Goal: Task Accomplishment & Management: Manage account settings

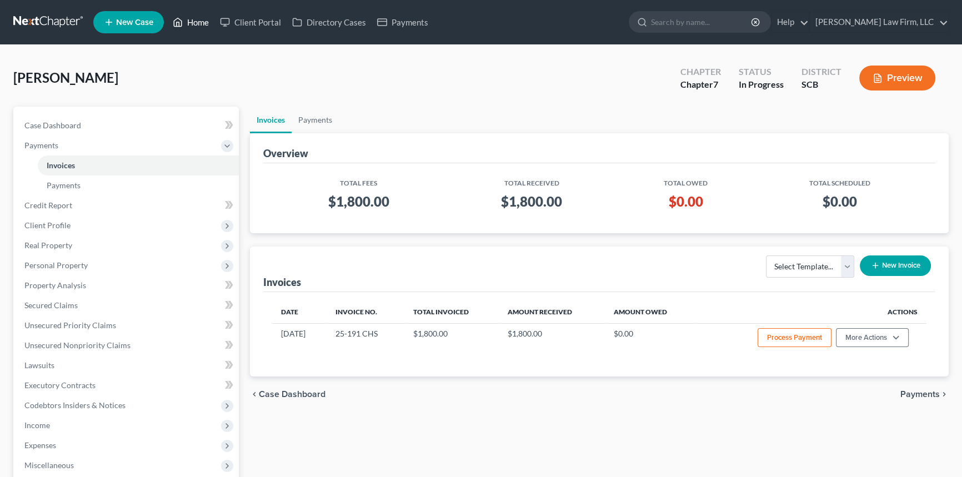
click at [206, 19] on link "Home" at bounding box center [190, 22] width 47 height 20
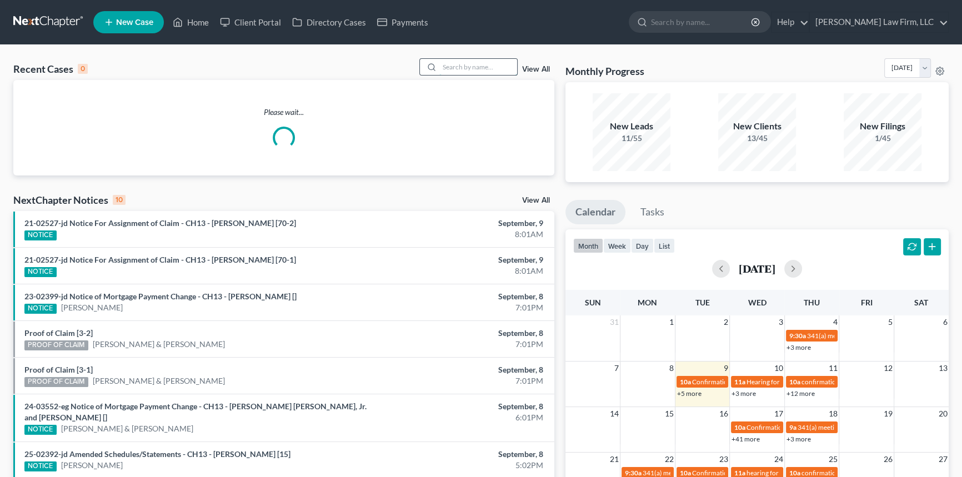
click at [448, 67] on input "search" at bounding box center [479, 67] width 78 height 16
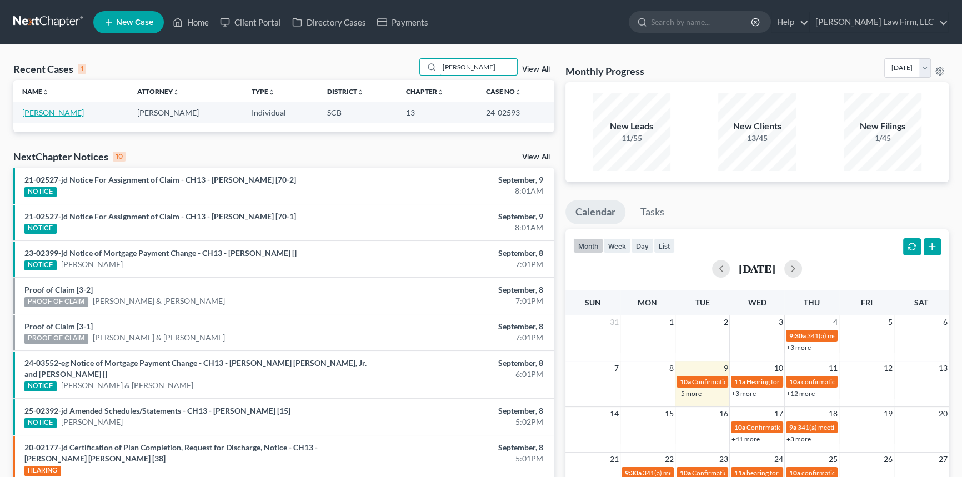
type input "jamie ward"
click at [48, 109] on link "[PERSON_NAME]" at bounding box center [53, 112] width 62 height 9
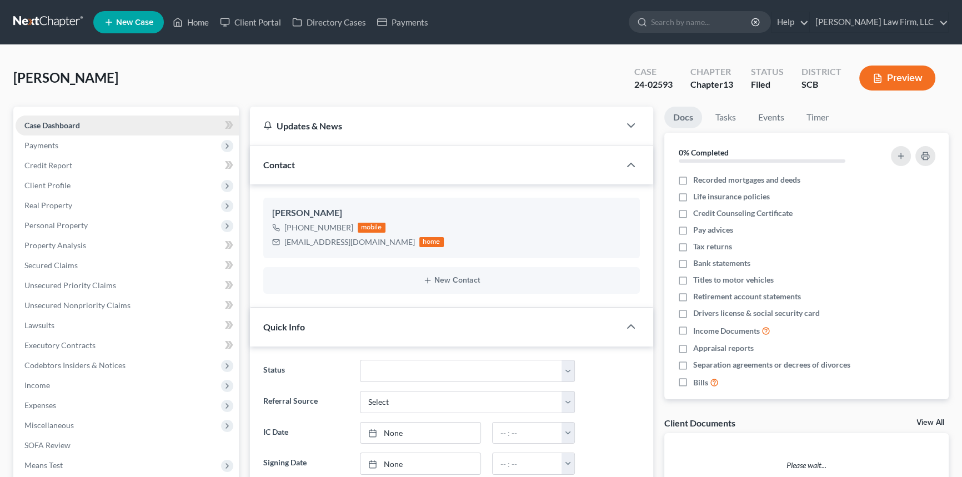
select select "0"
click at [198, 16] on link "Home" at bounding box center [190, 22] width 47 height 20
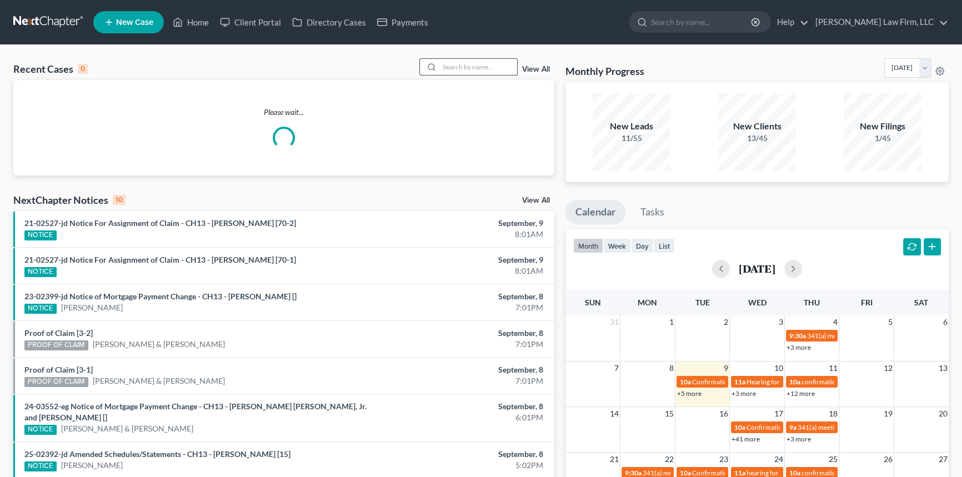
click at [448, 68] on input "search" at bounding box center [479, 67] width 78 height 16
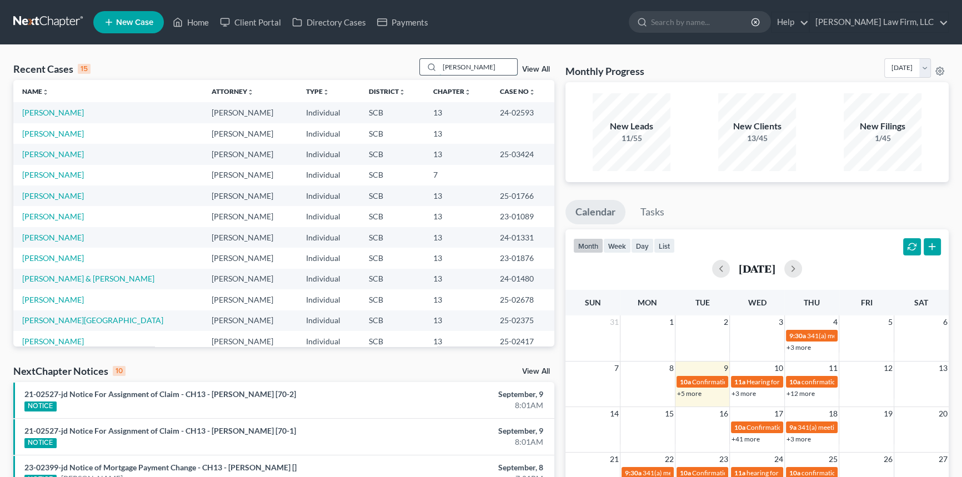
type input "eleanor grant"
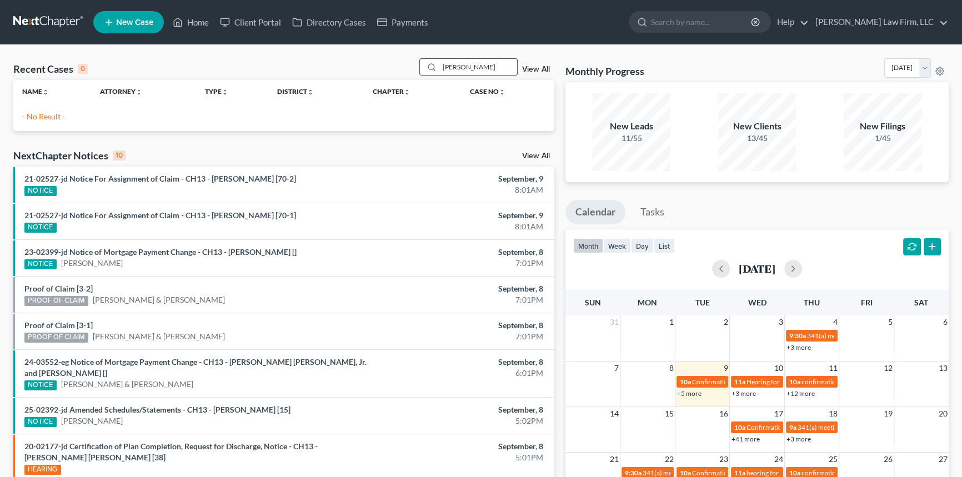
drag, startPoint x: 487, startPoint y: 66, endPoint x: 430, endPoint y: 74, distance: 57.3
click at [430, 74] on div "eleanor grant" at bounding box center [469, 66] width 99 height 17
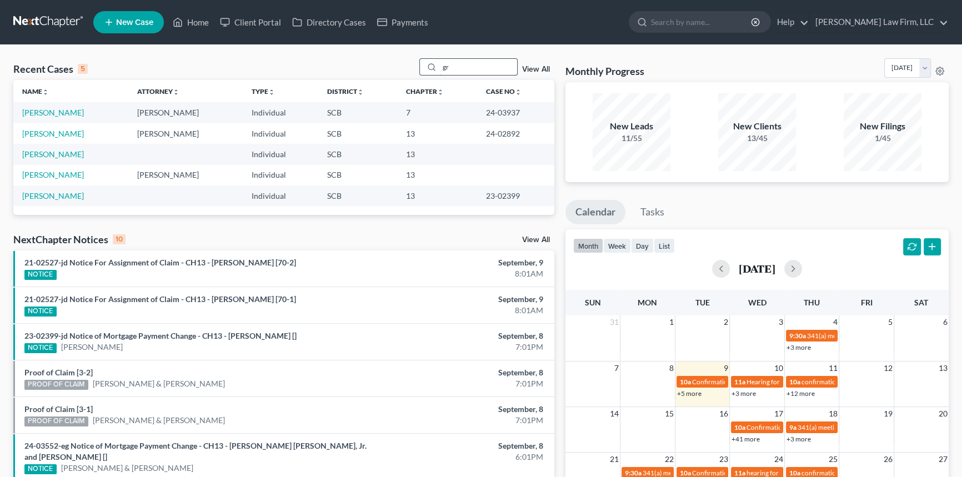
type input "g"
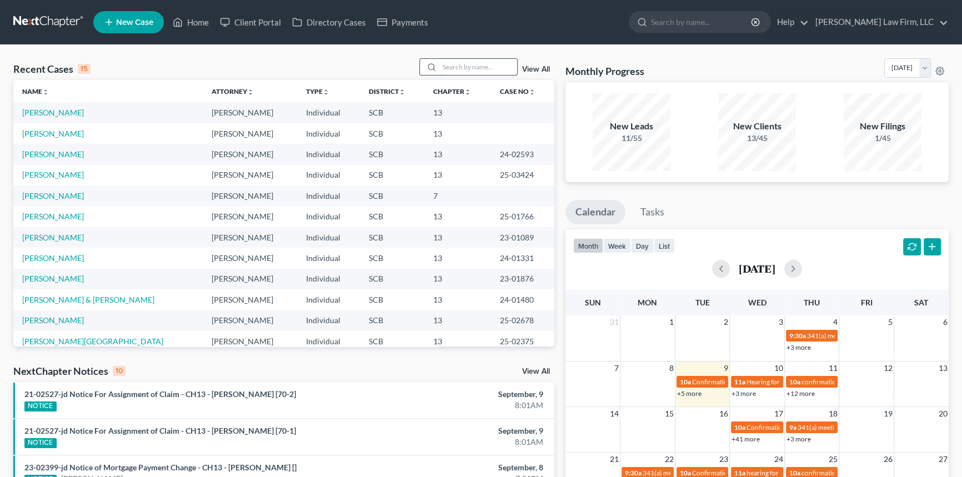
type input "k"
type input "c"
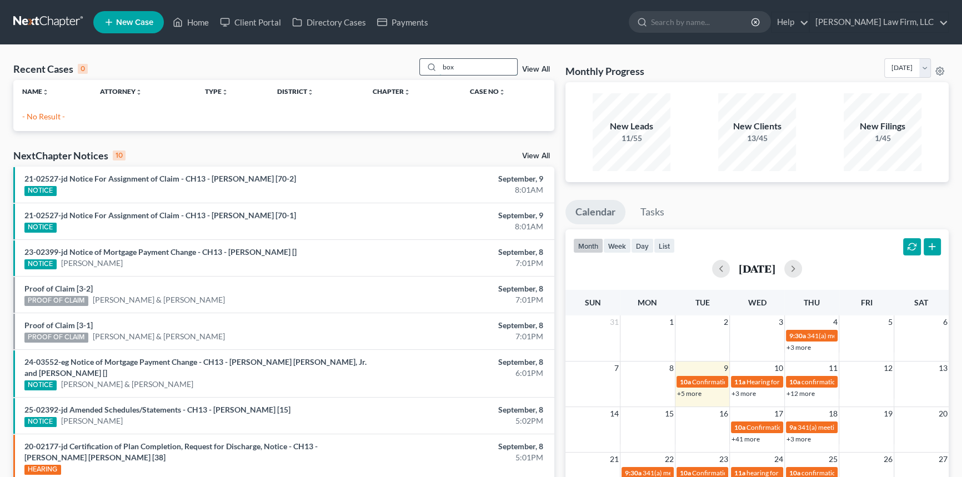
click at [445, 67] on input "box" at bounding box center [479, 67] width 78 height 16
type input "cox"
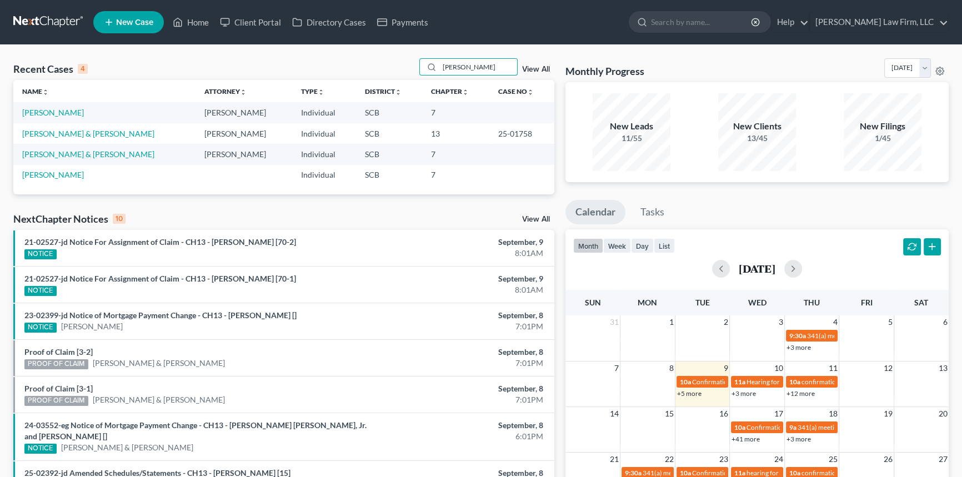
drag, startPoint x: 477, startPoint y: 64, endPoint x: 77, endPoint y: 100, distance: 401.1
click at [476, 66] on input "cox" at bounding box center [479, 67] width 78 height 16
click at [50, 114] on link "[PERSON_NAME]" at bounding box center [53, 112] width 62 height 9
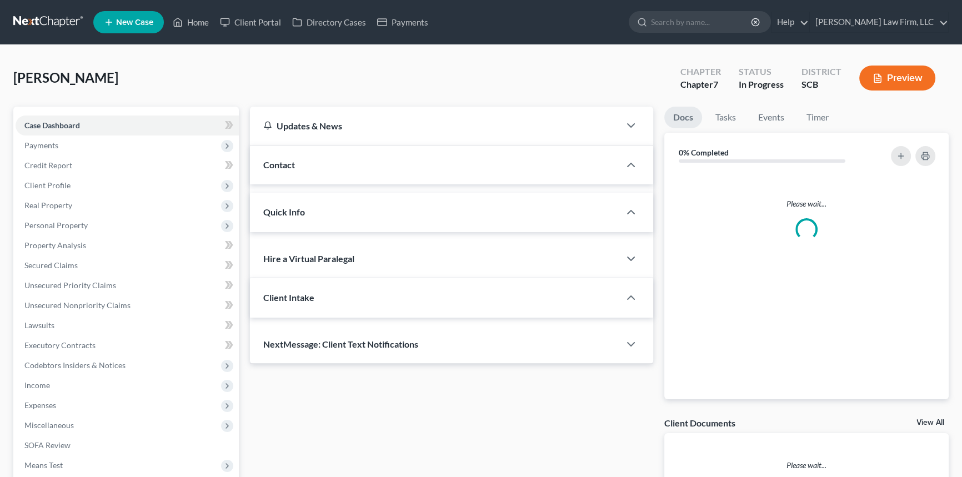
select select "1"
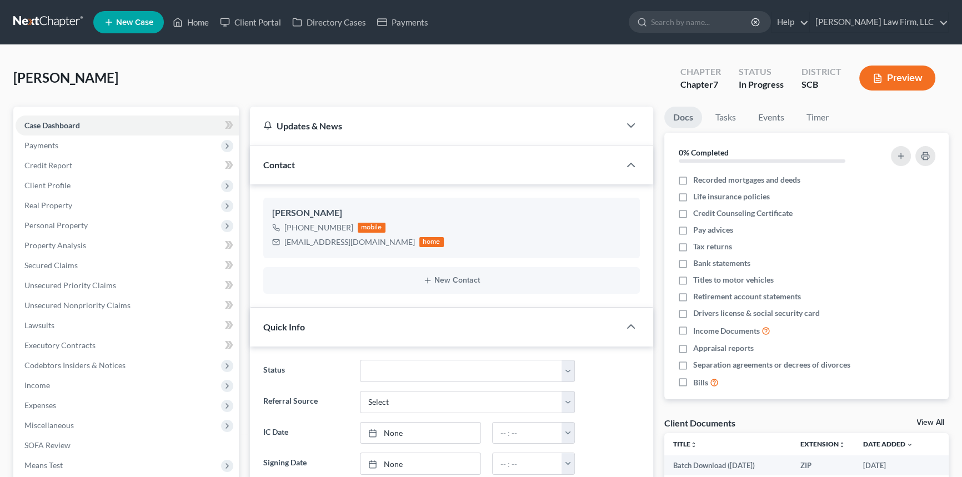
click at [86, 88] on div "Cox, Laura Upgraded Chapter Chapter 7 Status In Progress District SCB Preview" at bounding box center [481, 82] width 936 height 48
click at [51, 14] on link at bounding box center [48, 22] width 71 height 20
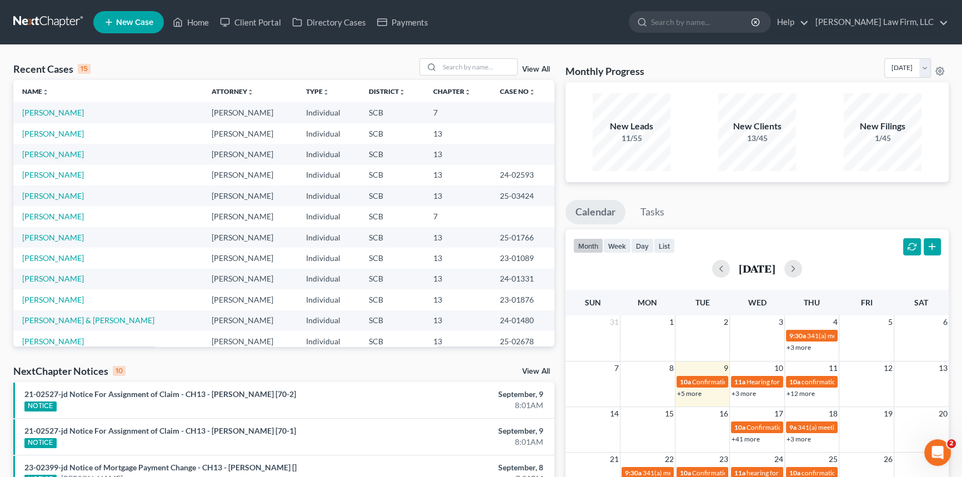
click at [53, 6] on nav "Home New Case Client Portal Directory Cases Payments [PERSON_NAME] Law Firm, LL…" at bounding box center [481, 22] width 962 height 44
click at [47, 27] on link at bounding box center [48, 22] width 71 height 20
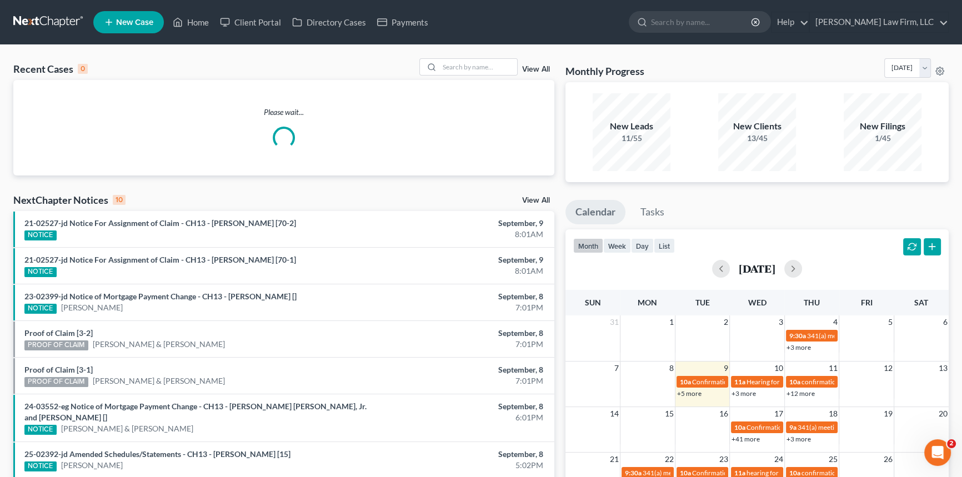
click at [147, 15] on link "New Case" at bounding box center [128, 22] width 71 height 22
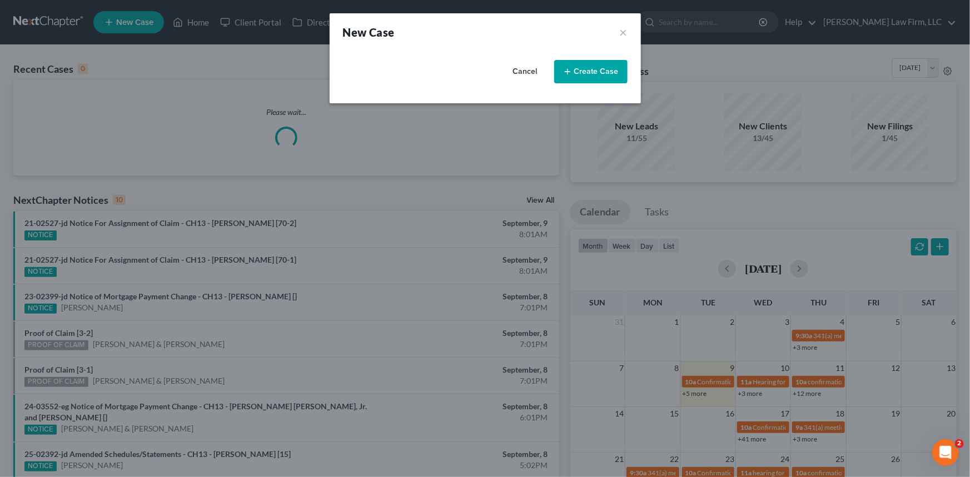
select select "72"
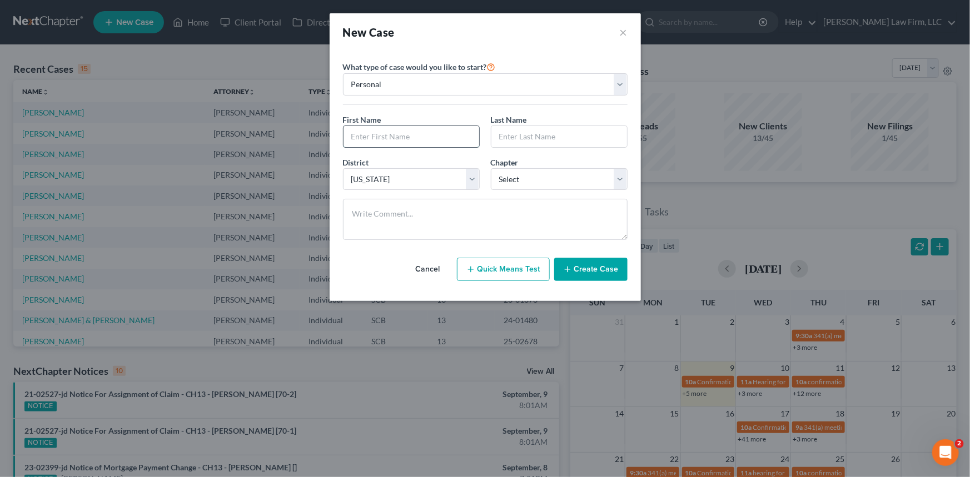
click at [417, 126] on input "text" at bounding box center [411, 136] width 136 height 21
type input "j"
type input "Jacinita"
type input "Snow"
click at [601, 178] on select "Select 7 11 12 13" at bounding box center [559, 179] width 137 height 22
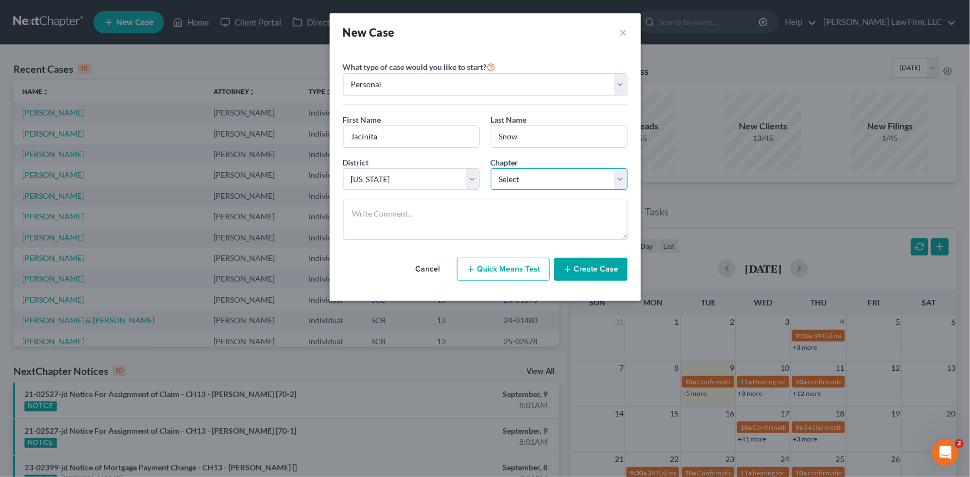
select select "0"
click at [491, 168] on select "Select 7 11 12 13" at bounding box center [559, 179] width 137 height 22
click at [623, 32] on button "×" at bounding box center [624, 32] width 8 height 16
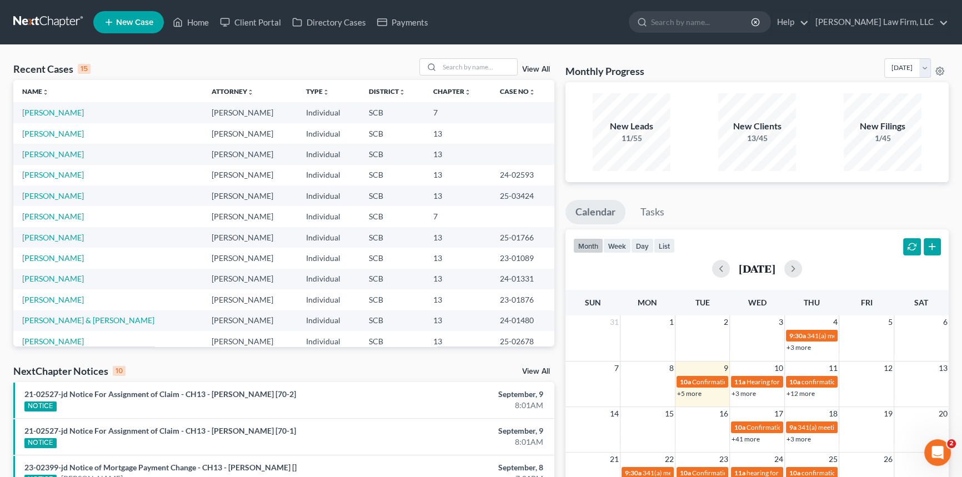
drag, startPoint x: 36, startPoint y: 22, endPoint x: 55, endPoint y: 19, distance: 19.2
click at [36, 22] on link at bounding box center [48, 22] width 71 height 20
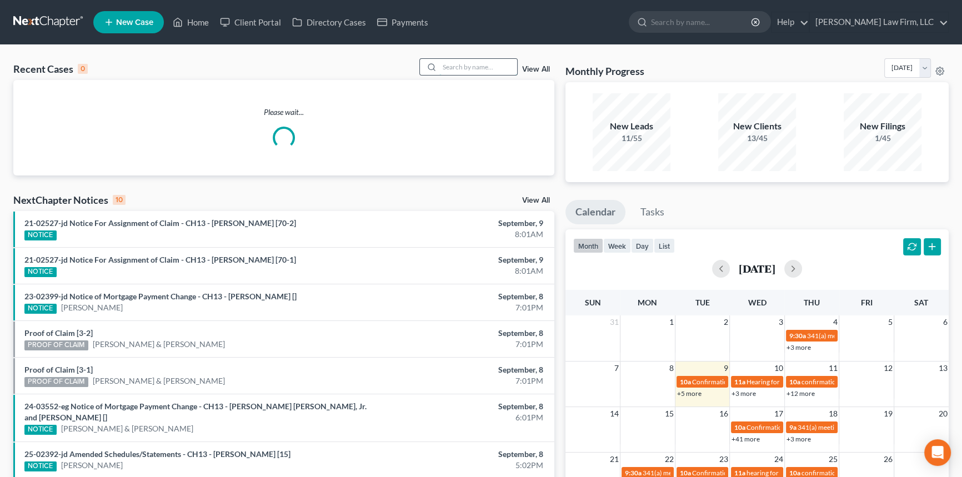
click at [465, 71] on input "search" at bounding box center [479, 67] width 78 height 16
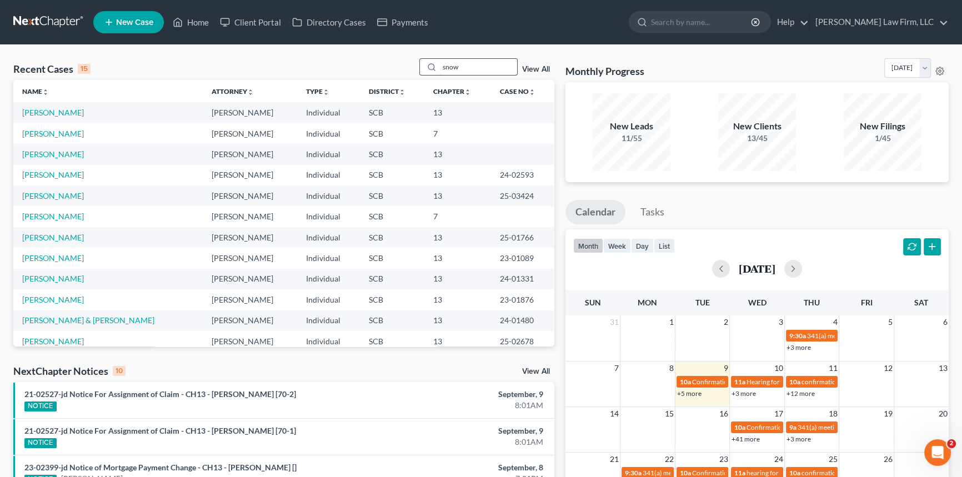
type input "snow"
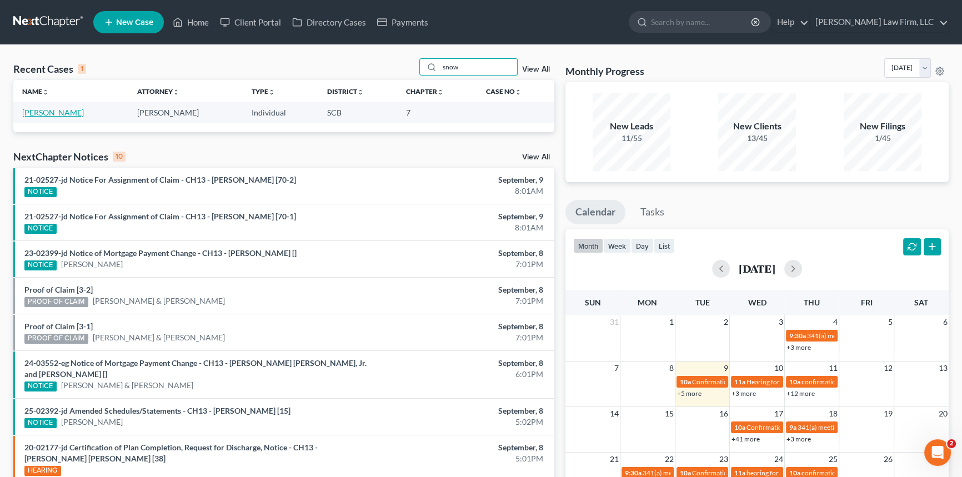
click at [42, 117] on link "[PERSON_NAME]" at bounding box center [53, 112] width 62 height 9
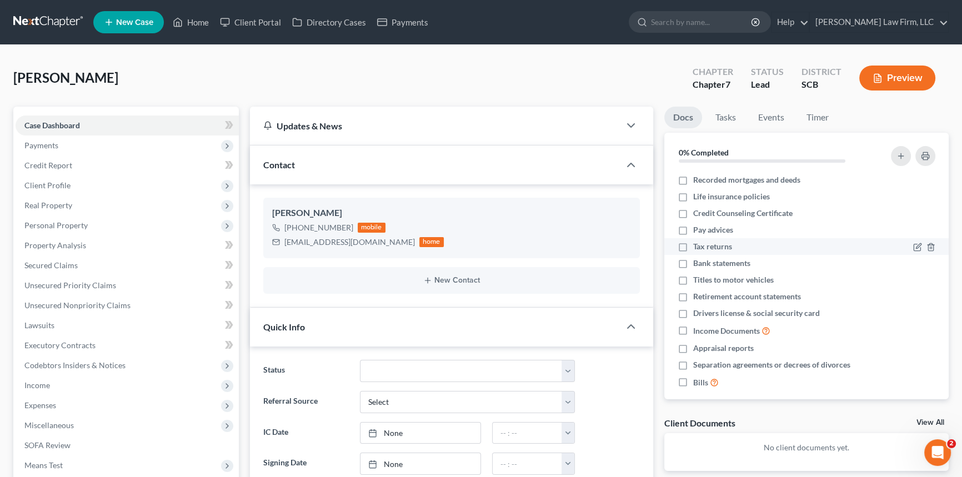
select select "0"
click at [133, 21] on span "New Case" at bounding box center [134, 22] width 37 height 8
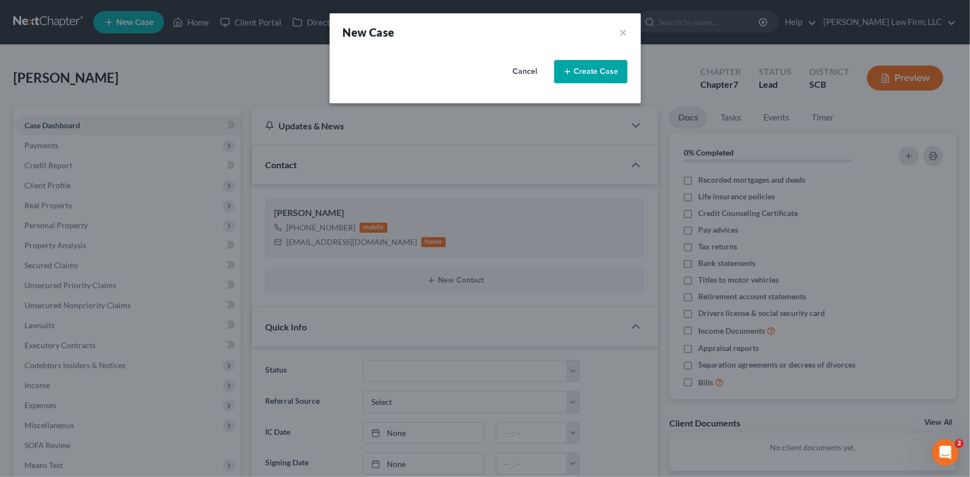
select select "72"
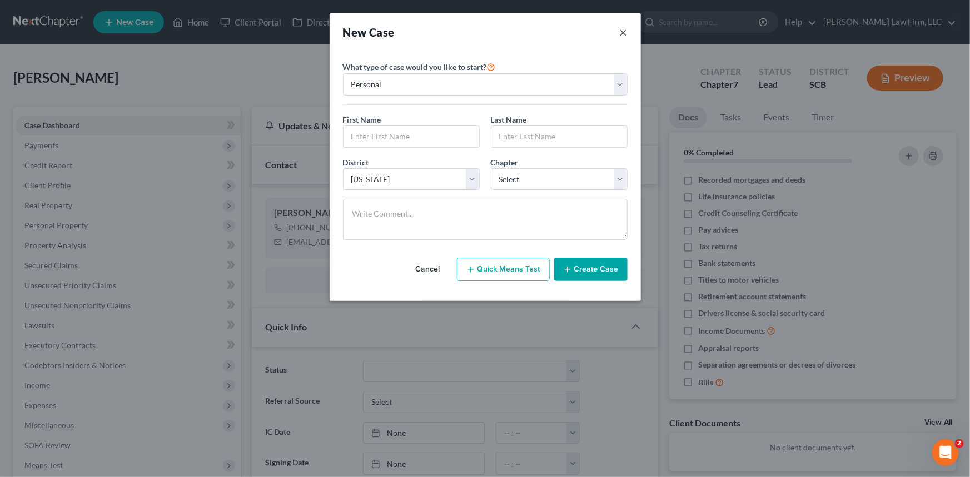
click at [625, 29] on button "×" at bounding box center [624, 32] width 8 height 16
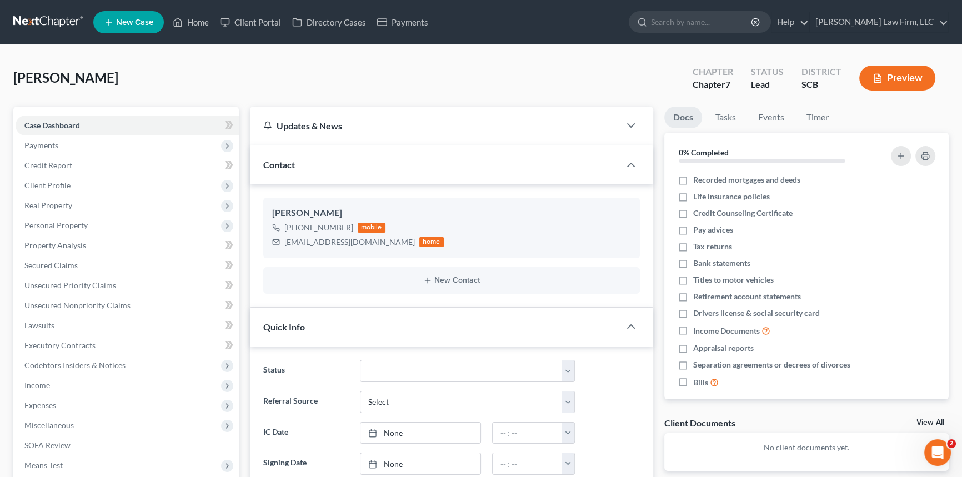
drag, startPoint x: 244, startPoint y: 72, endPoint x: 245, endPoint y: 66, distance: 5.7
click at [245, 66] on div "Snow, Jacinta Upgraded Chapter Chapter 7 Status Lead District SCB Preview" at bounding box center [481, 82] width 936 height 48
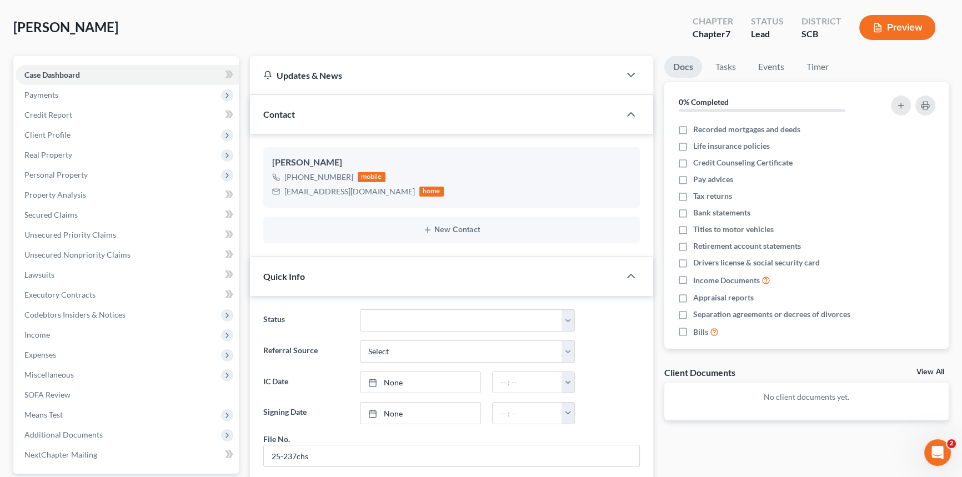
scroll to position [50, 0]
click at [57, 131] on span "Client Profile" at bounding box center [47, 135] width 46 height 9
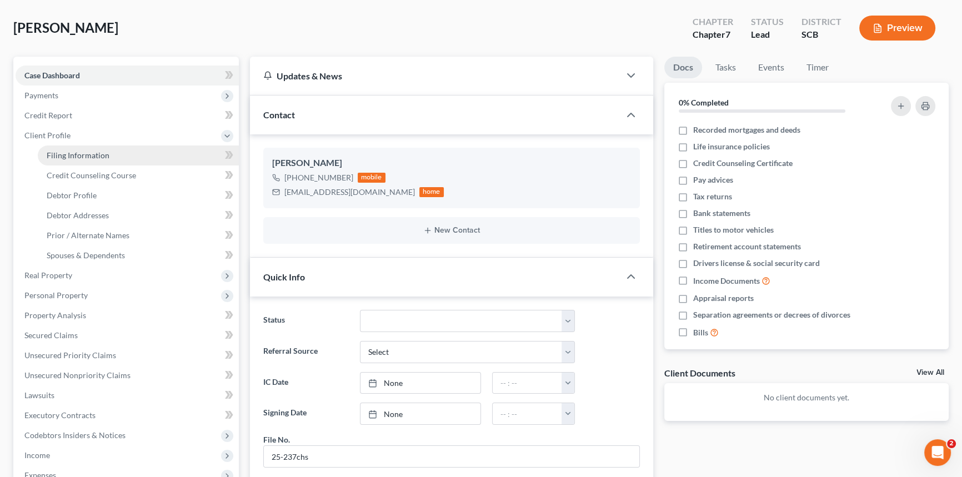
click at [89, 159] on span "Filing Information" at bounding box center [78, 155] width 63 height 9
select select "1"
select select "0"
select select "72"
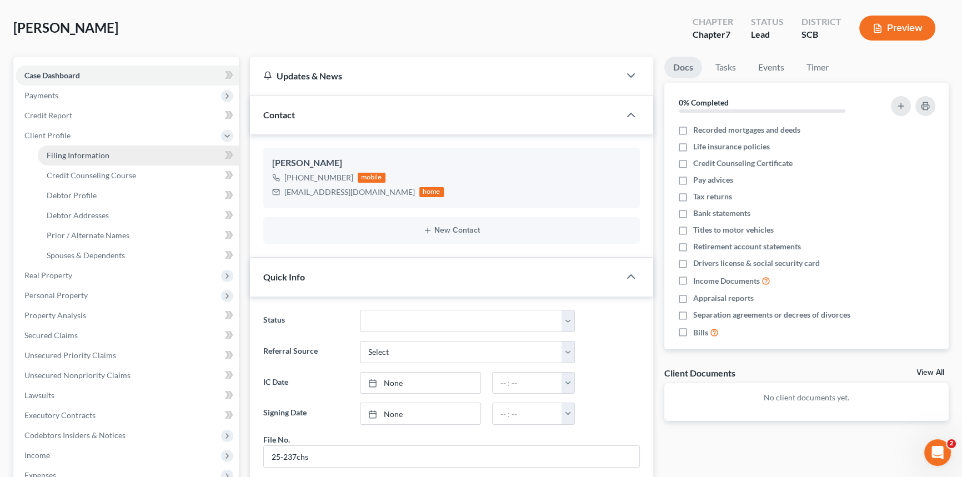
select select "42"
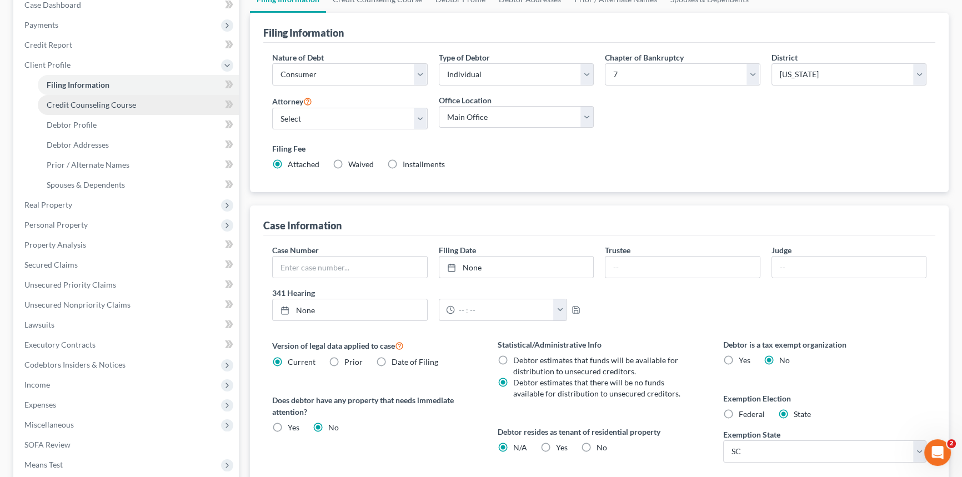
scroll to position [70, 0]
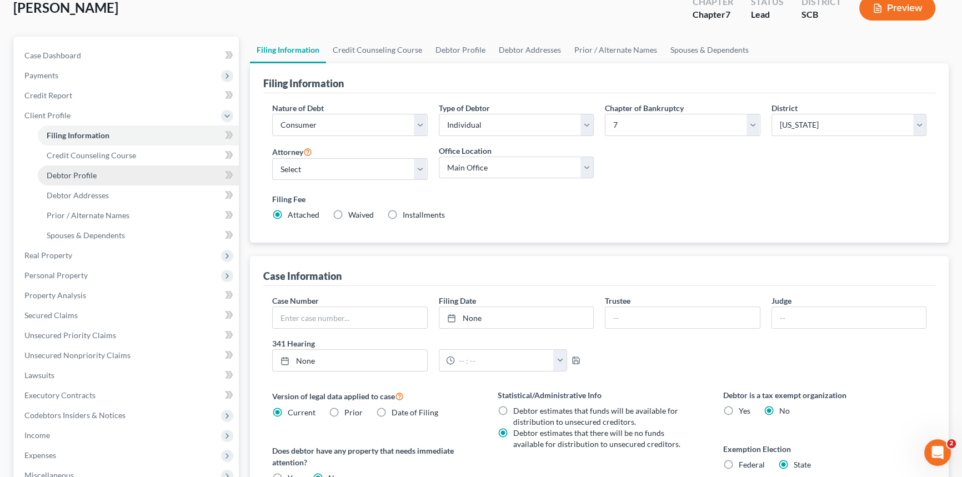
click at [118, 173] on link "Debtor Profile" at bounding box center [138, 176] width 201 height 20
select select "0"
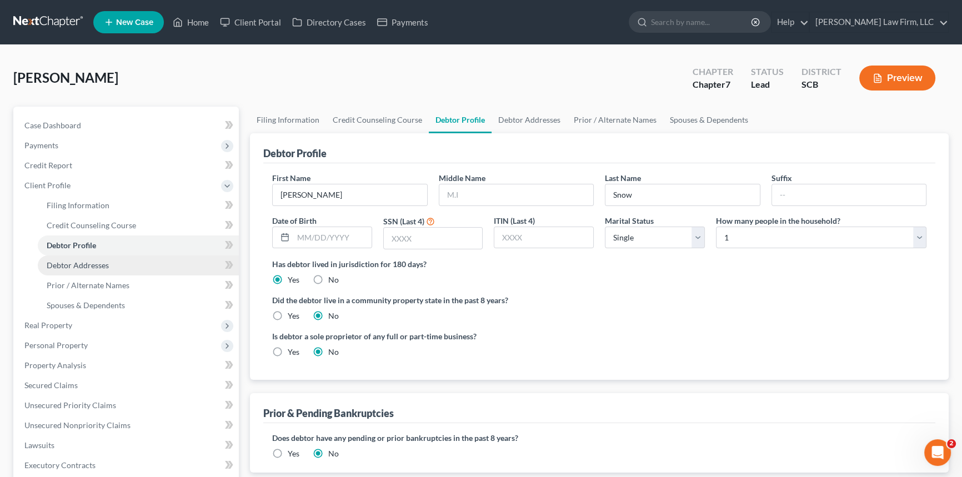
click at [99, 264] on span "Debtor Addresses" at bounding box center [78, 265] width 62 height 9
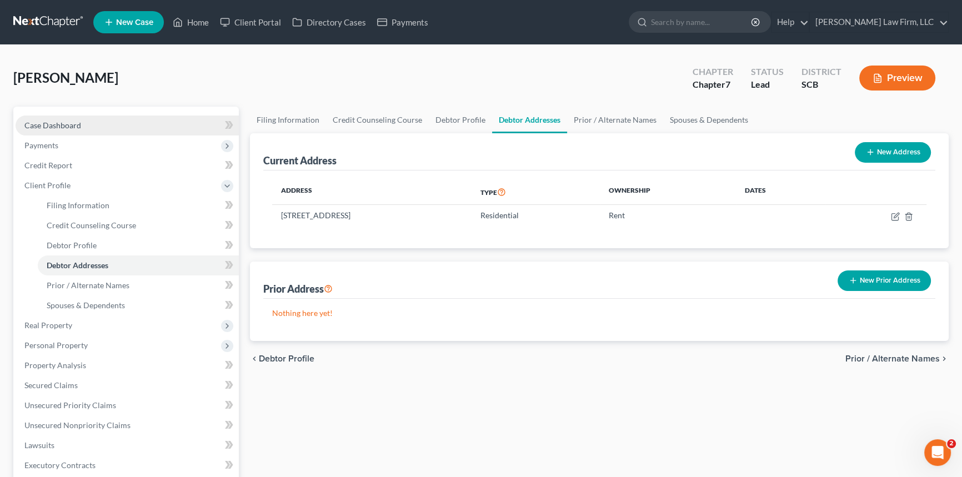
drag, startPoint x: 72, startPoint y: 124, endPoint x: 79, endPoint y: 123, distance: 8.0
click at [72, 123] on span "Case Dashboard" at bounding box center [52, 125] width 57 height 9
select select "4"
select select "0"
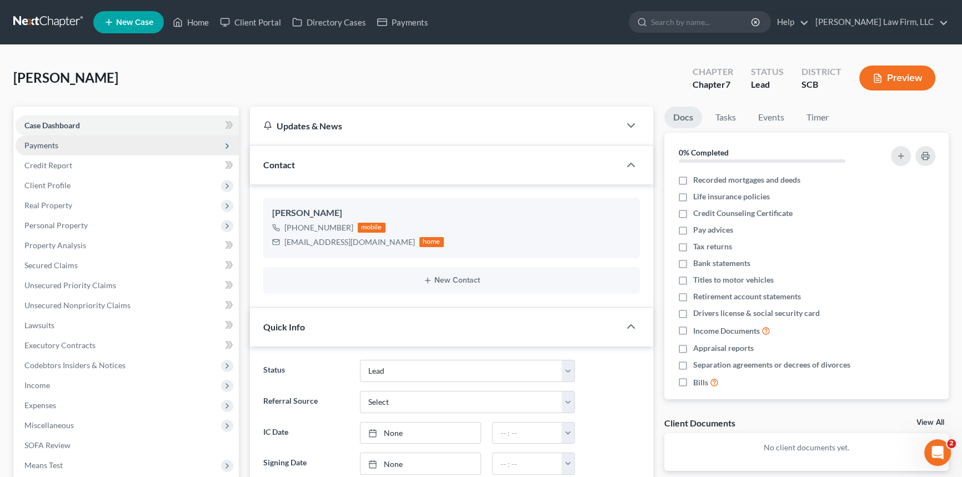
click at [69, 152] on span "Payments" at bounding box center [127, 146] width 223 height 20
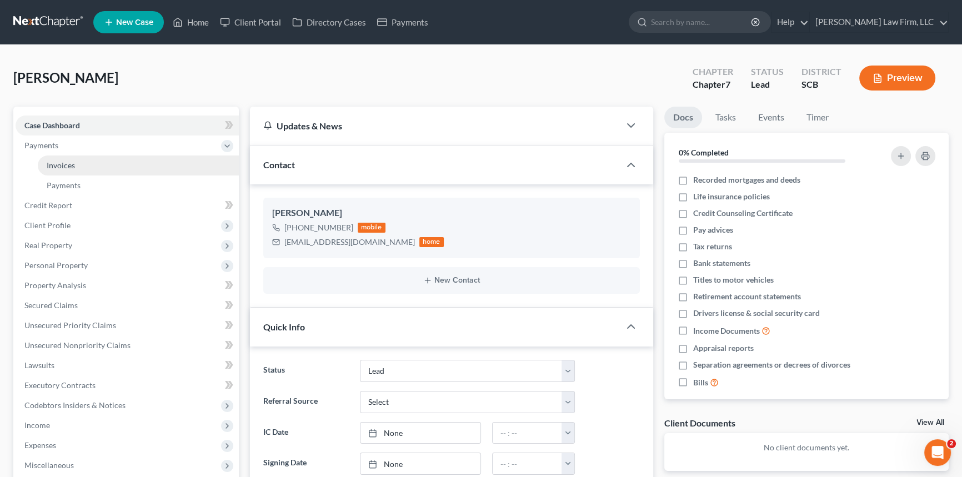
click at [113, 172] on link "Invoices" at bounding box center [138, 166] width 201 height 20
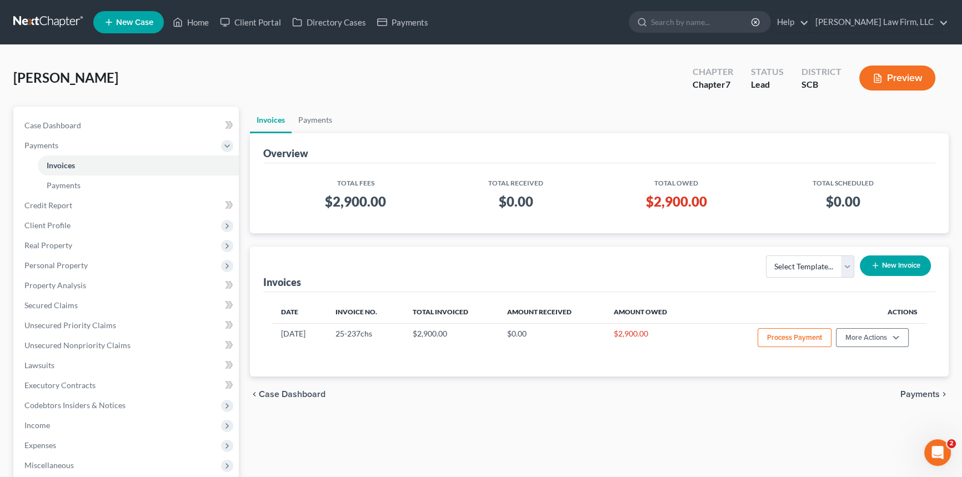
click at [887, 266] on button "New Invoice" at bounding box center [895, 266] width 71 height 21
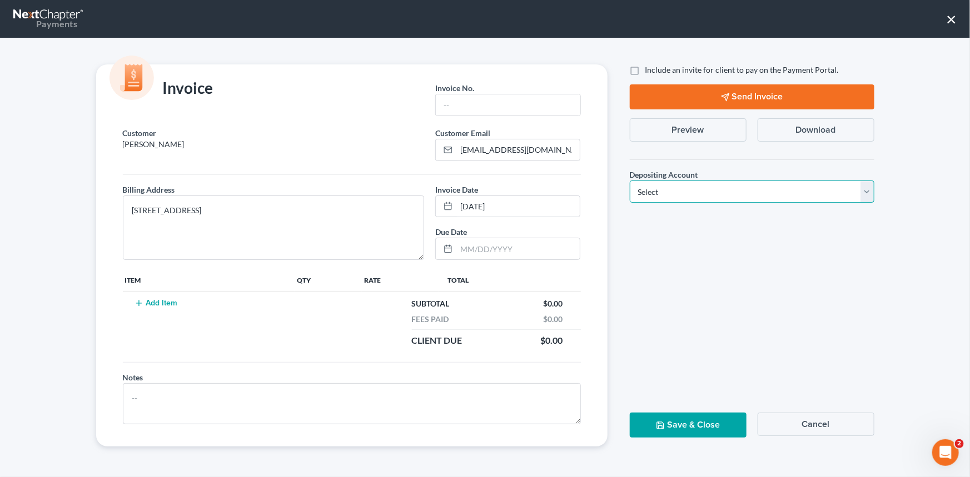
click at [865, 190] on select "Select Operation Trust" at bounding box center [752, 192] width 244 height 22
drag, startPoint x: 802, startPoint y: 327, endPoint x: 810, endPoint y: 322, distance: 8.8
click at [806, 323] on div "Include an invite for client to pay on the Payment Portal. Send Invoice Preview…" at bounding box center [751, 255] width 267 height 382
click at [850, 429] on button "Cancel" at bounding box center [815, 424] width 117 height 23
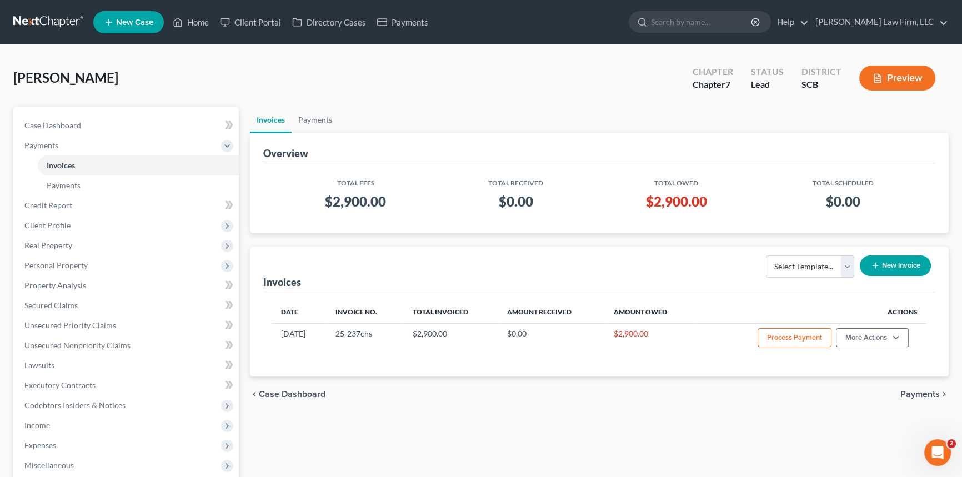
click at [56, 9] on nav "Home New Case Client Portal Directory Cases Payments Meredith Law Firm, LLC leg…" at bounding box center [481, 22] width 962 height 44
click at [57, 19] on link at bounding box center [48, 22] width 71 height 20
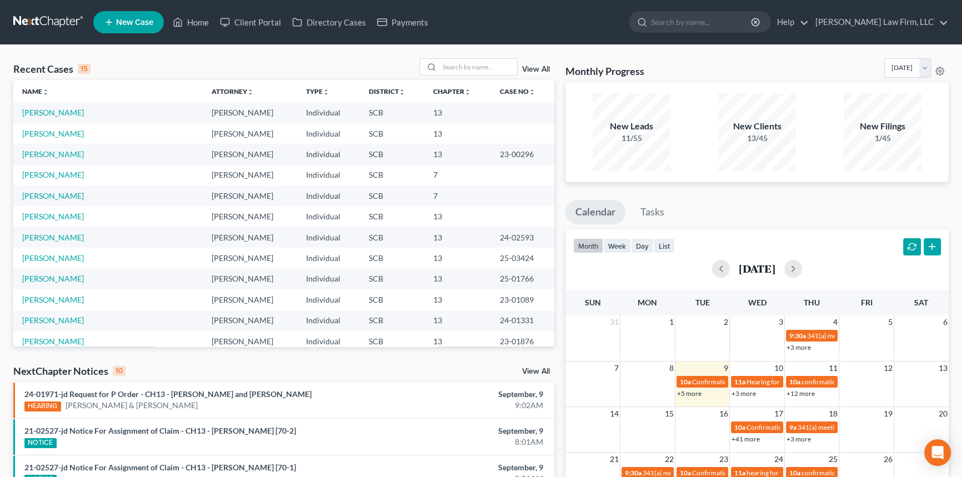
click at [139, 21] on span "New Case" at bounding box center [134, 22] width 37 height 8
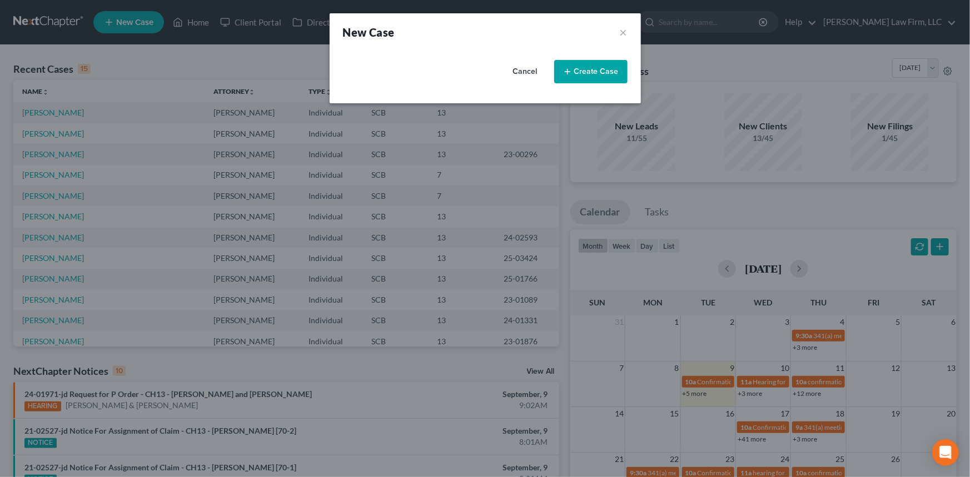
select select "72"
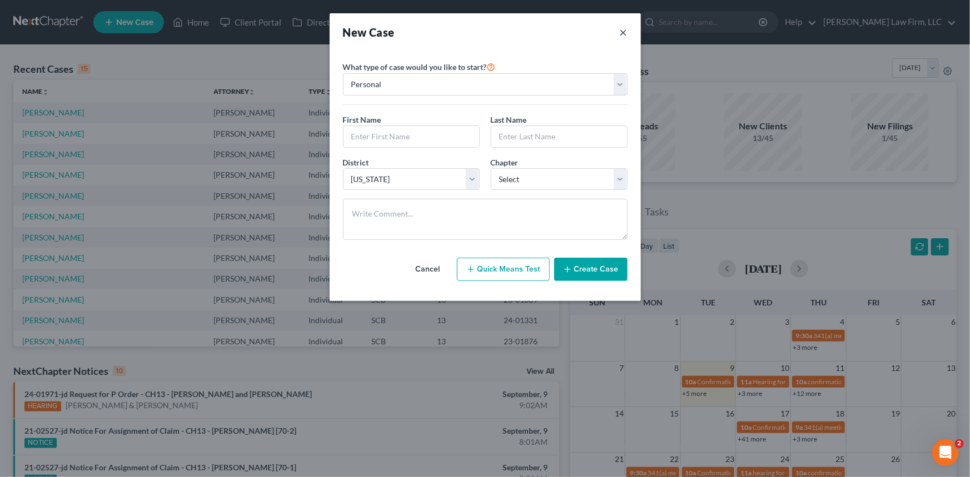
click at [620, 32] on button "×" at bounding box center [624, 32] width 8 height 16
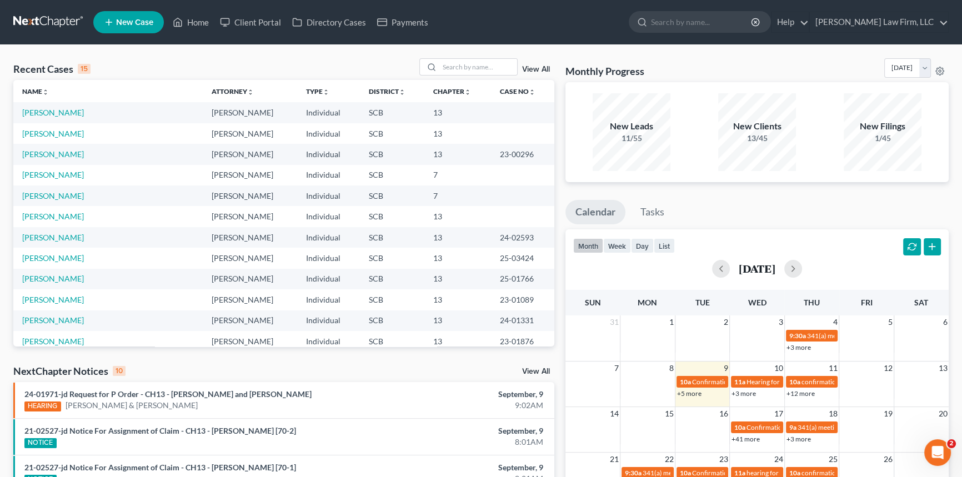
click at [52, 19] on link at bounding box center [48, 22] width 71 height 20
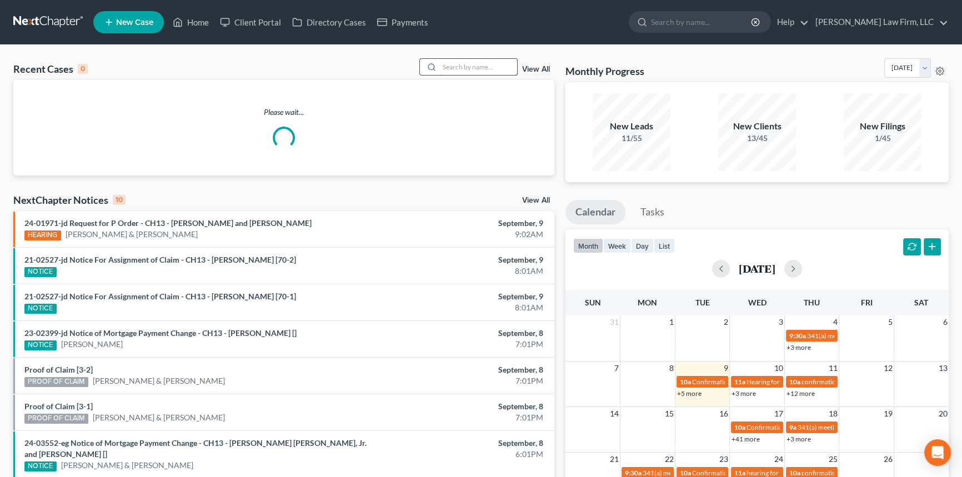
click at [474, 65] on input "search" at bounding box center [479, 67] width 78 height 16
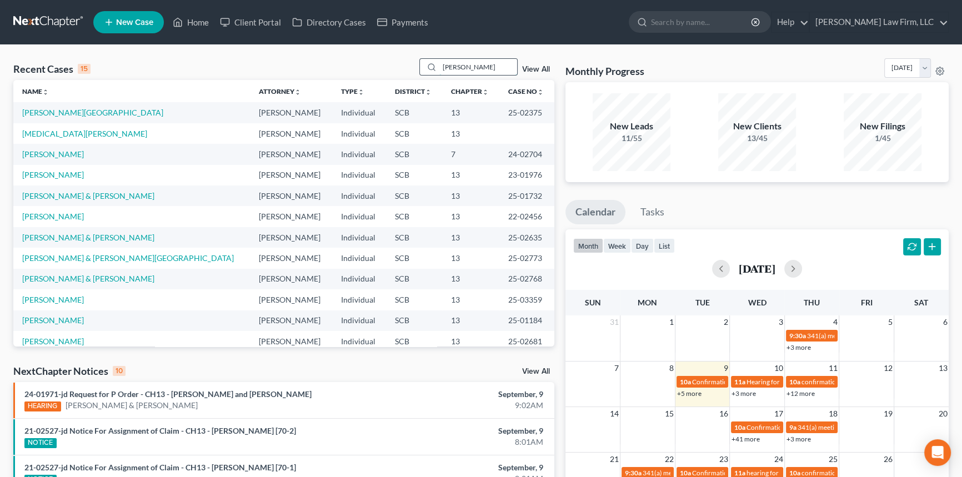
type input "[PERSON_NAME]"
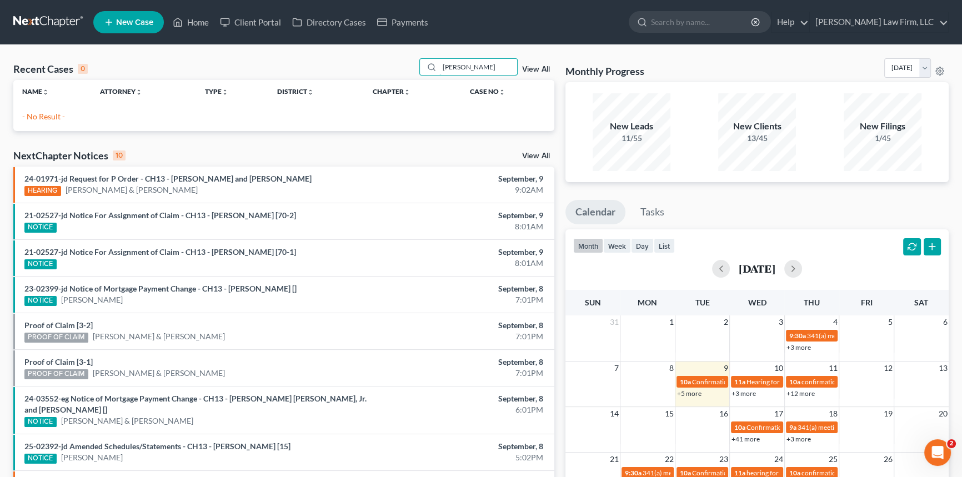
drag, startPoint x: 508, startPoint y: 61, endPoint x: 127, endPoint y: 141, distance: 388.9
click at [132, 139] on div "Recent Cases 0 daniel clark View All Name unfold_more expand_more expand_less A…" at bounding box center [284, 333] width 552 height 550
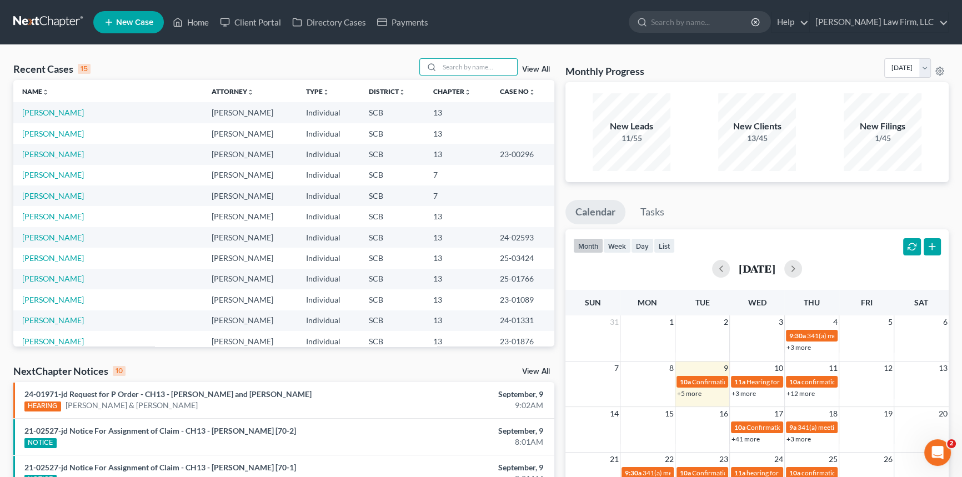
click at [41, 18] on link at bounding box center [48, 22] width 71 height 20
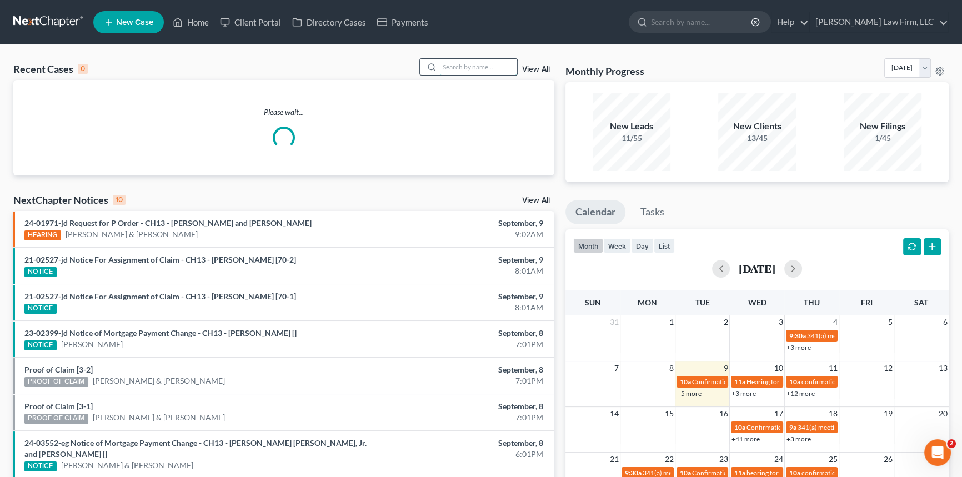
click at [477, 67] on input "search" at bounding box center [479, 67] width 78 height 16
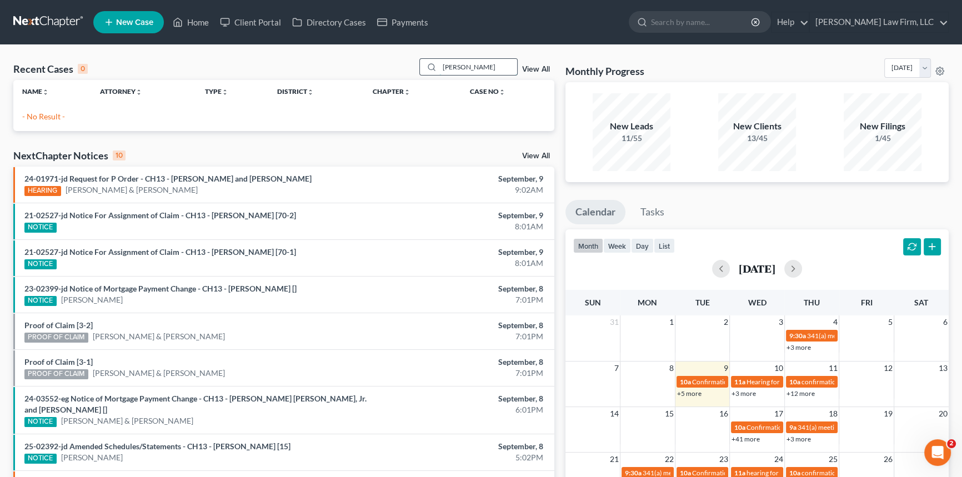
click at [477, 68] on input "[PERSON_NAME]" at bounding box center [479, 67] width 78 height 16
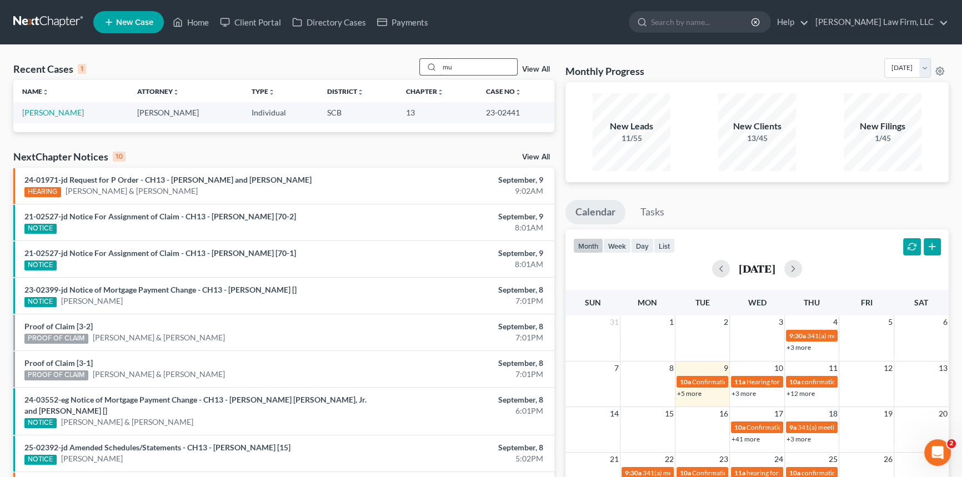
type input "m"
type input "[PERSON_NAME]"
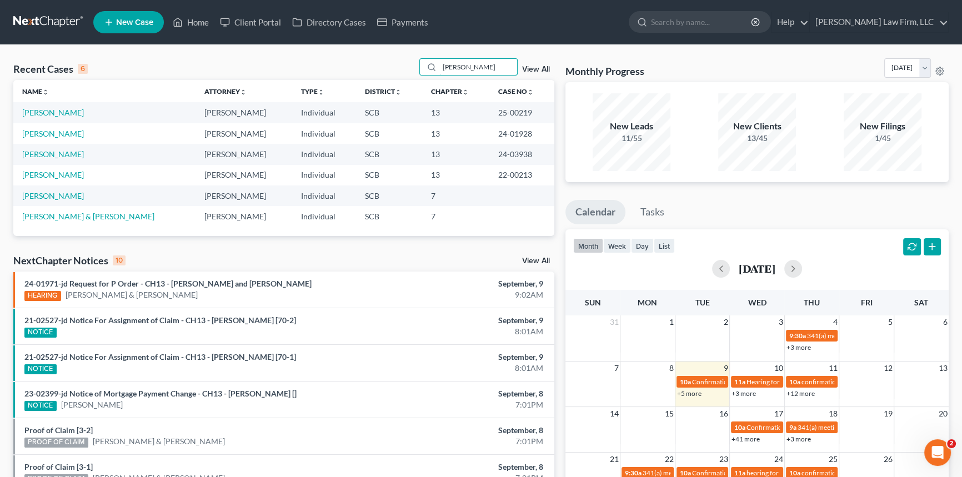
drag, startPoint x: 470, startPoint y: 63, endPoint x: 184, endPoint y: 109, distance: 289.8
click at [186, 109] on div "Recent Cases 6 amy View All Name unfold_more expand_more expand_less Attorney u…" at bounding box center [283, 147] width 541 height 178
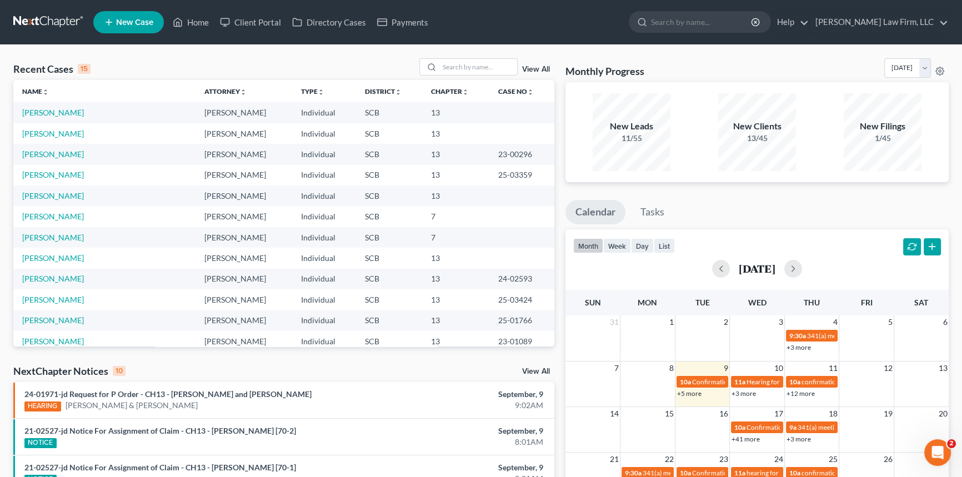
click at [43, 17] on link at bounding box center [48, 22] width 71 height 20
click at [485, 66] on input "search" at bounding box center [479, 67] width 78 height 16
type input "[PERSON_NAME]"
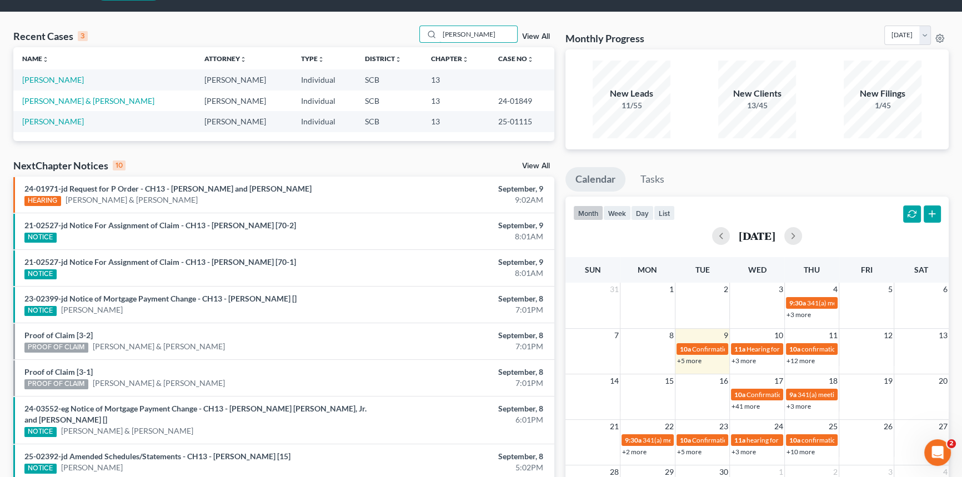
scroll to position [50, 0]
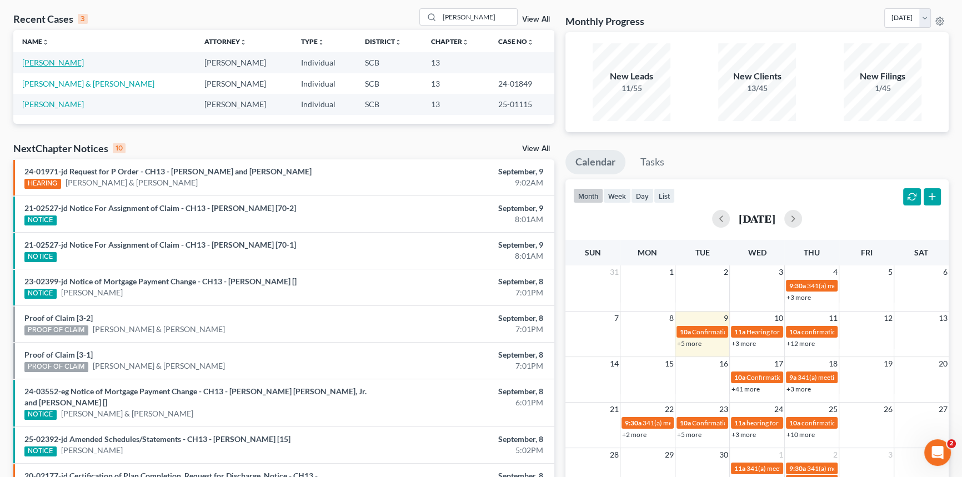
click at [63, 61] on link "[PERSON_NAME]" at bounding box center [53, 62] width 62 height 9
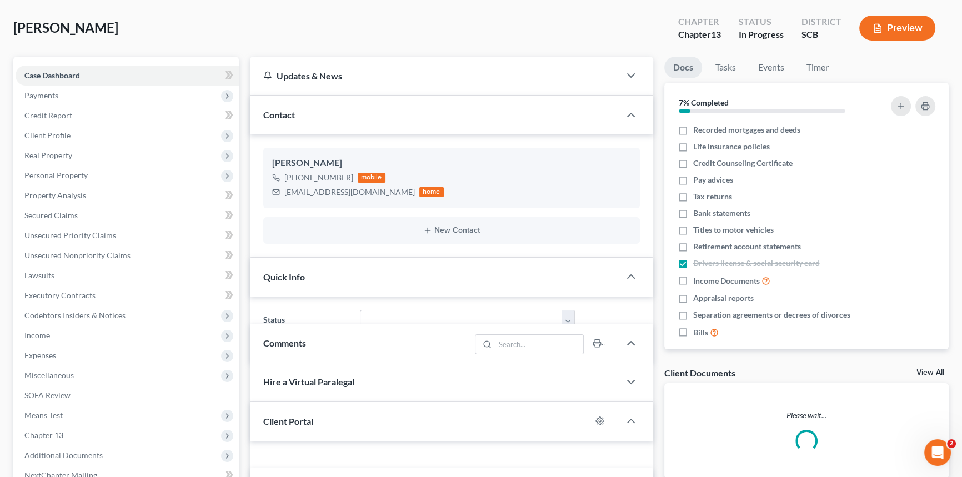
select select "1"
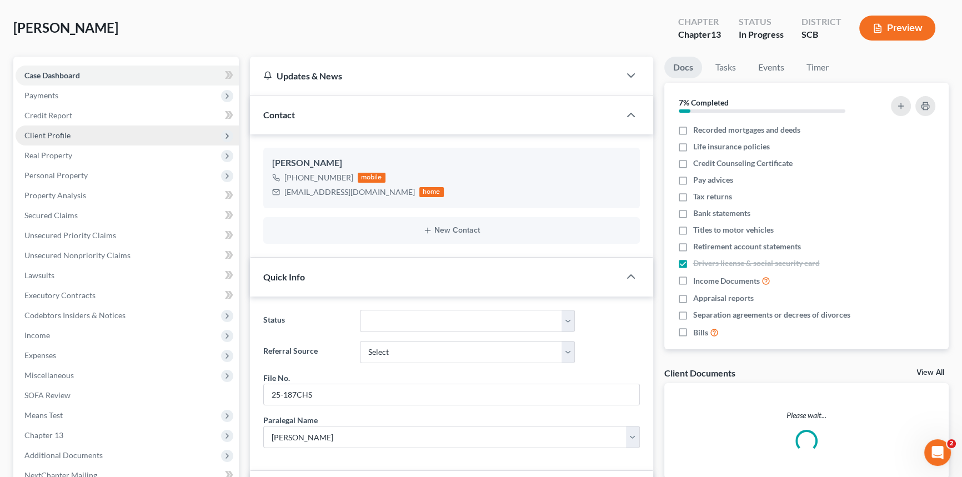
scroll to position [360, 0]
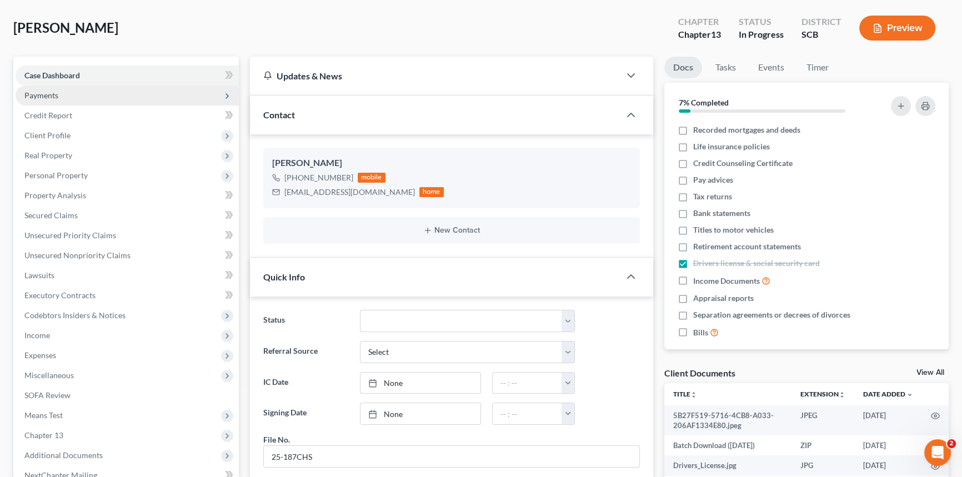
click at [58, 94] on span "Payments" at bounding box center [127, 96] width 223 height 20
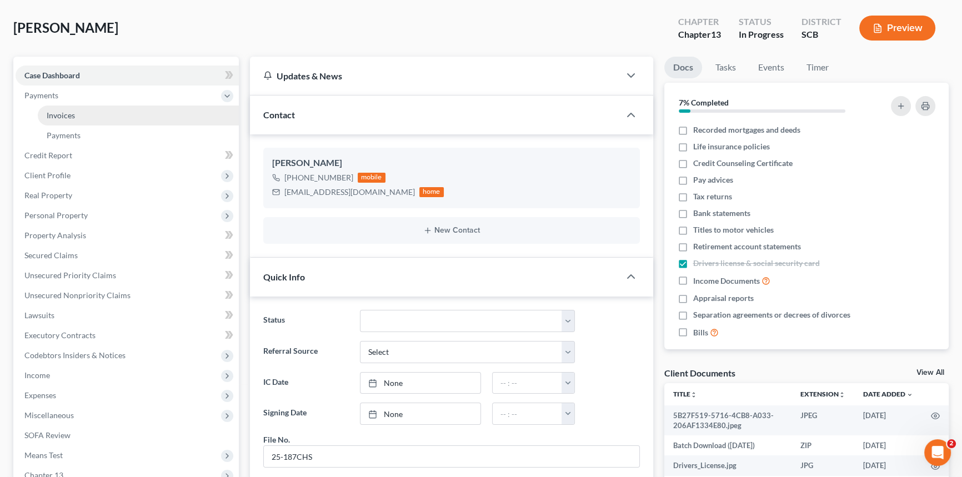
click at [59, 115] on span "Invoices" at bounding box center [61, 115] width 28 height 9
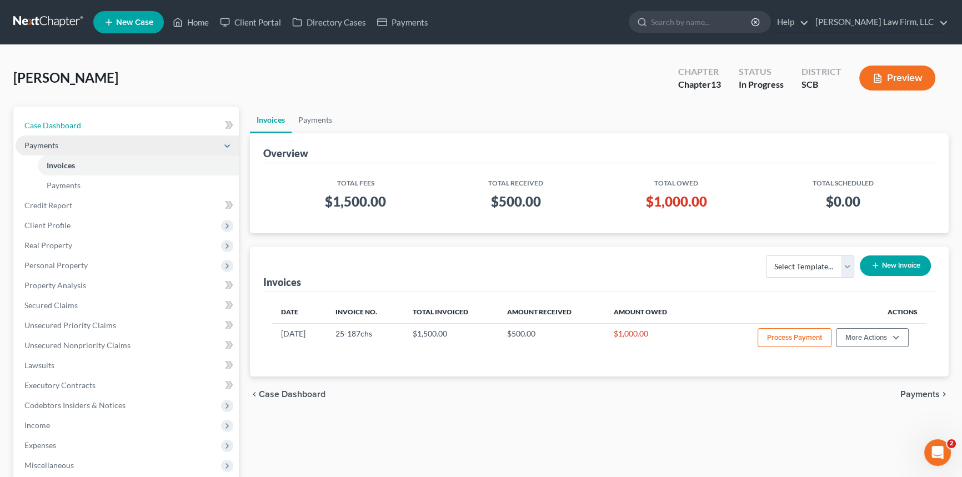
drag, startPoint x: 58, startPoint y: 120, endPoint x: 86, endPoint y: 134, distance: 31.3
click at [57, 121] on span "Case Dashboard" at bounding box center [52, 125] width 57 height 9
select select "1"
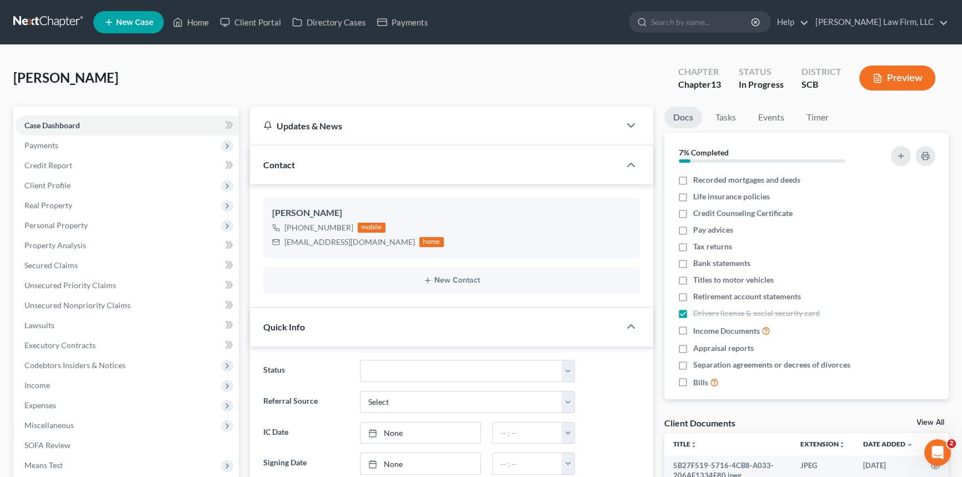
click at [36, 25] on link at bounding box center [48, 22] width 71 height 20
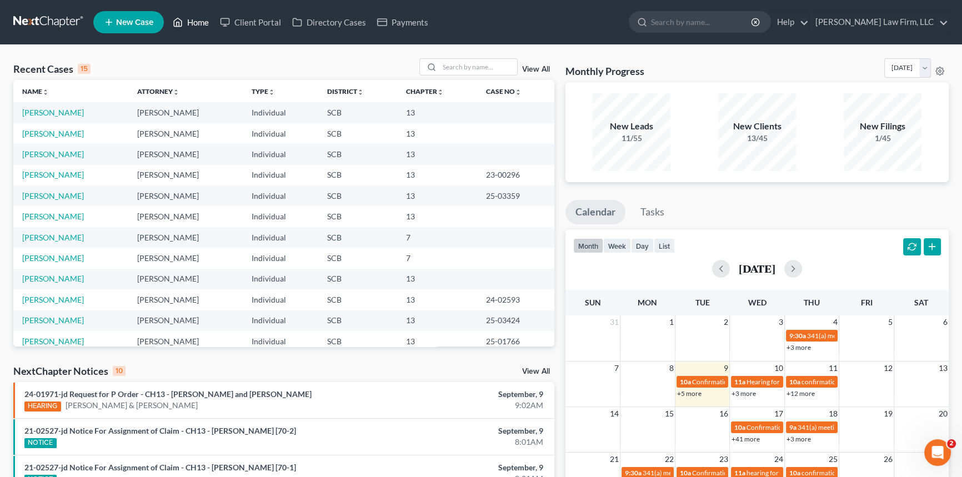
click at [196, 18] on link "Home" at bounding box center [190, 22] width 47 height 20
click at [449, 75] on div at bounding box center [469, 66] width 99 height 17
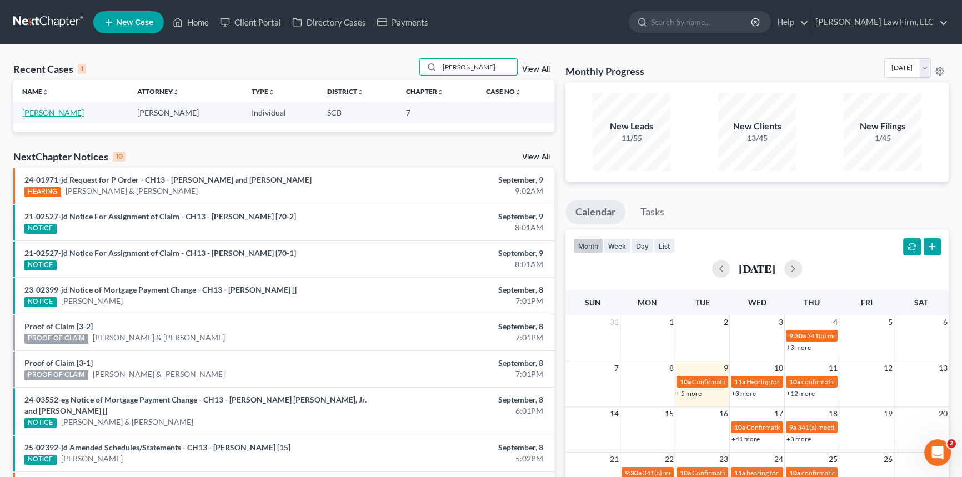
type input "[PERSON_NAME]"
click at [59, 108] on link "[PERSON_NAME]" at bounding box center [53, 112] width 62 height 9
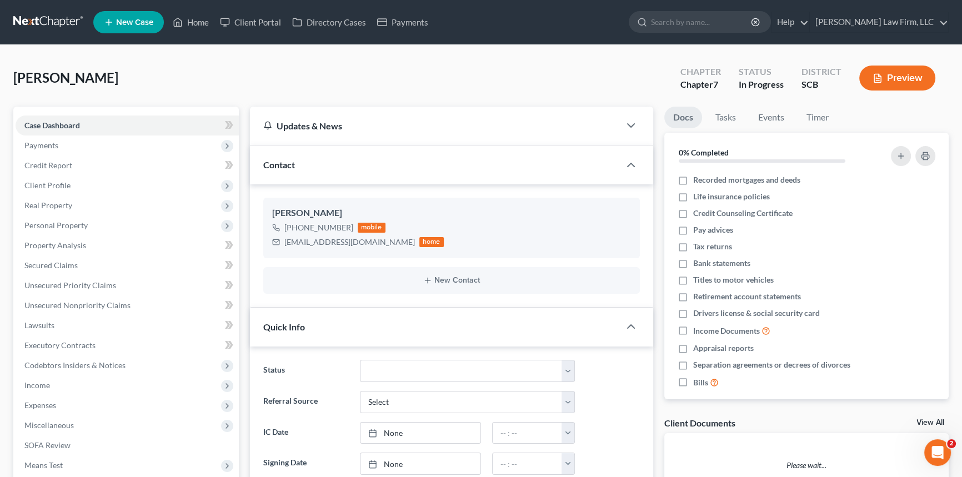
select select "0"
